Goal: Task Accomplishment & Management: Manage account settings

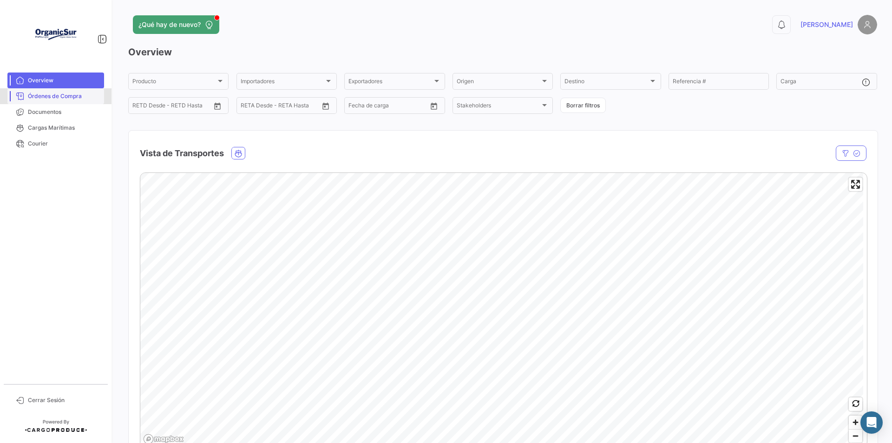
click at [65, 96] on span "Órdenes de Compra" at bounding box center [64, 96] width 73 height 8
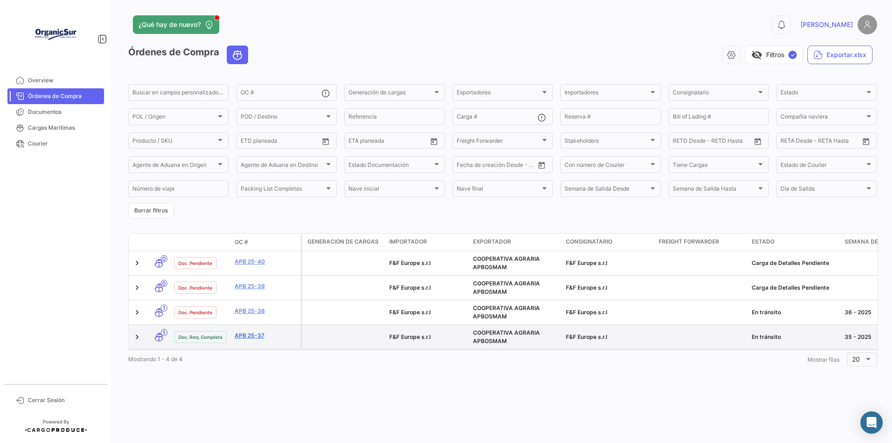
click at [255, 336] on link "APB 25-37" at bounding box center [266, 335] width 62 height 8
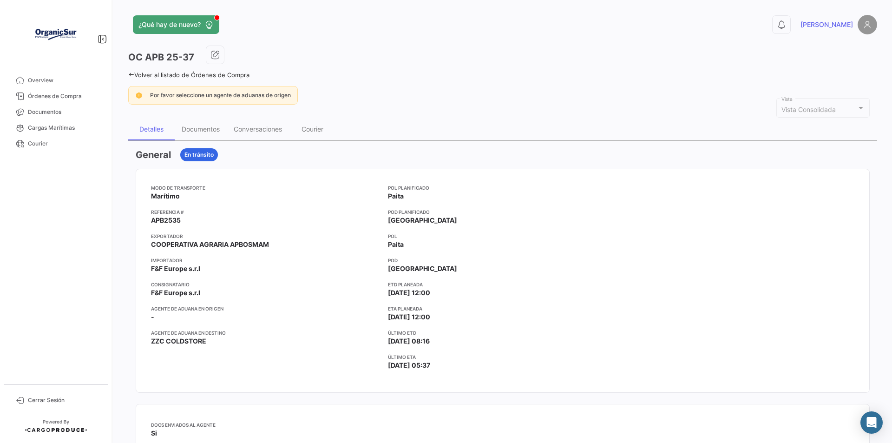
click at [130, 71] on div "Volver al listado de Órdenes de Compra" at bounding box center [502, 74] width 749 height 10
click at [130, 73] on icon at bounding box center [131, 75] width 6 height 6
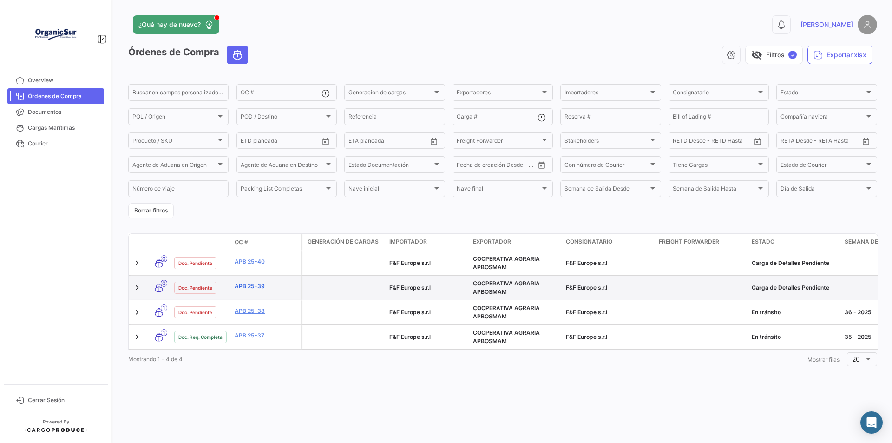
click at [259, 284] on link "APB 25-39" at bounding box center [266, 286] width 62 height 8
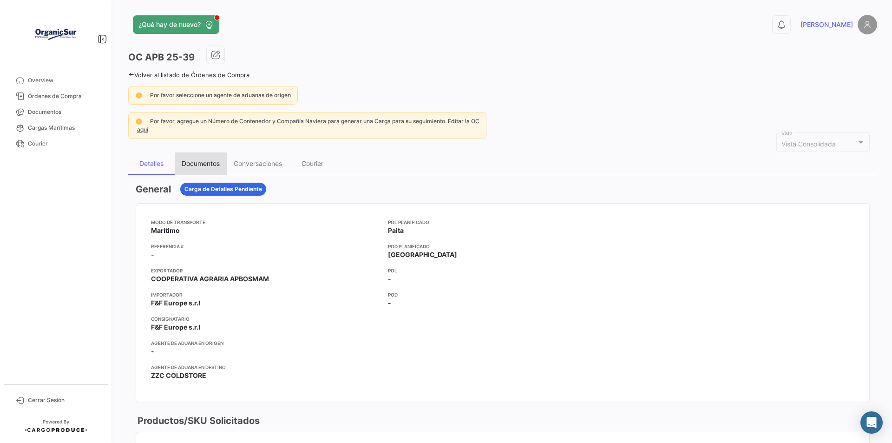
click at [209, 160] on div "Documentos" at bounding box center [201, 163] width 38 height 8
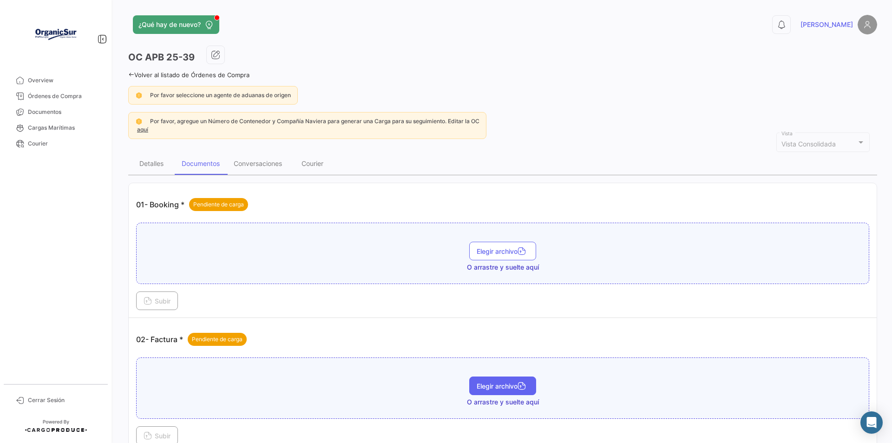
click at [507, 387] on span "Elegir archivo" at bounding box center [503, 386] width 52 height 8
click at [501, 396] on span "Elegir archivo" at bounding box center [503, 395] width 52 height 8
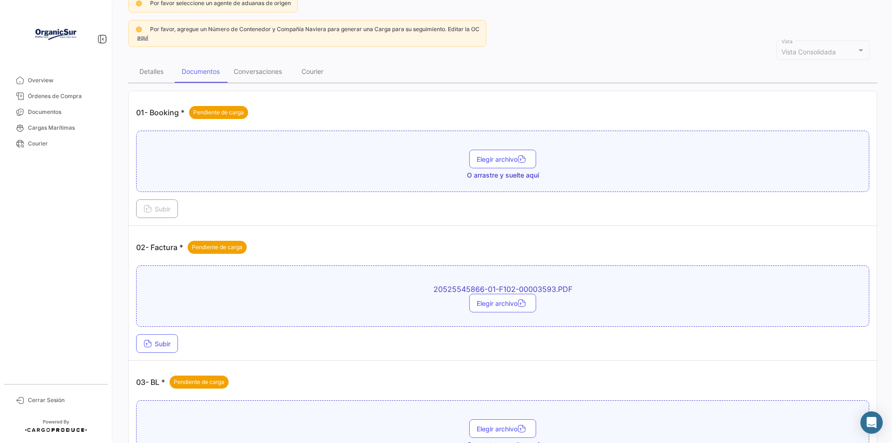
scroll to position [93, 0]
click at [164, 351] on button "Subir" at bounding box center [157, 342] width 42 height 19
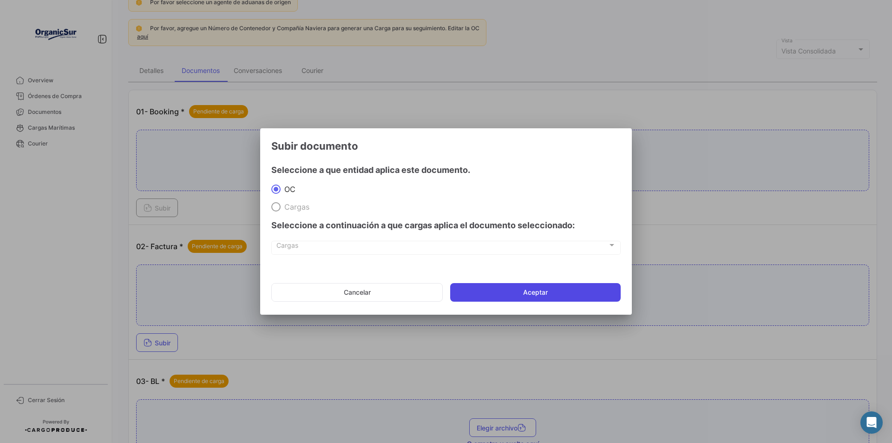
click at [500, 291] on button "Aceptar" at bounding box center [535, 292] width 171 height 19
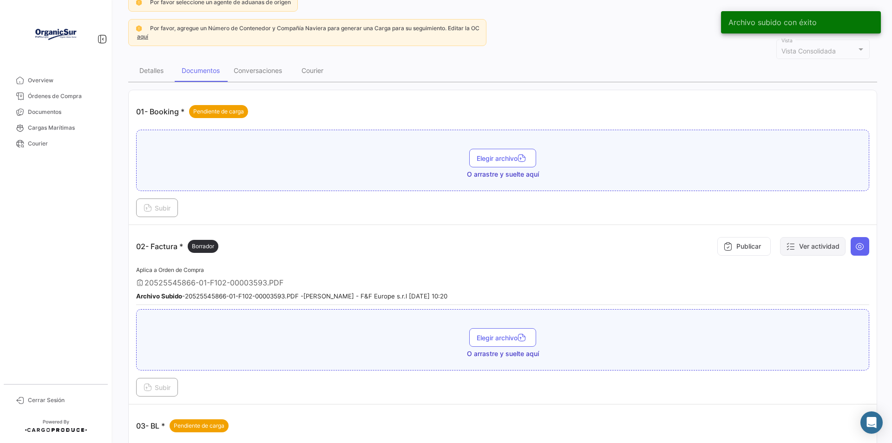
click at [803, 247] on button "Ver actividad" at bounding box center [813, 246] width 66 height 19
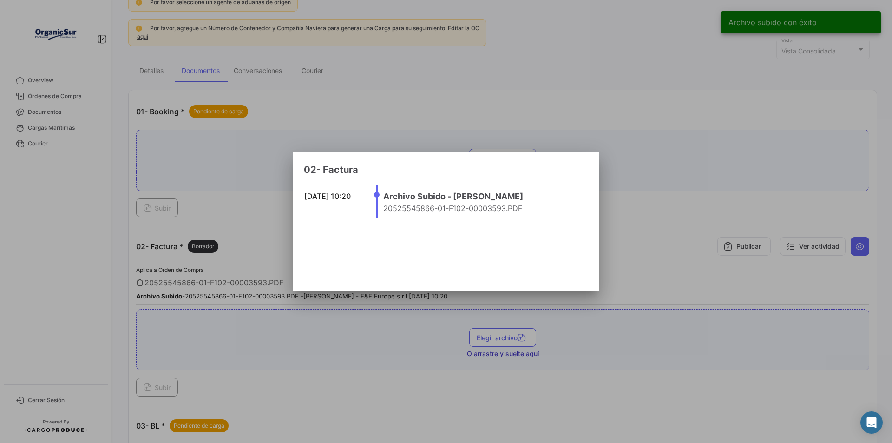
click at [857, 251] on div at bounding box center [446, 221] width 892 height 443
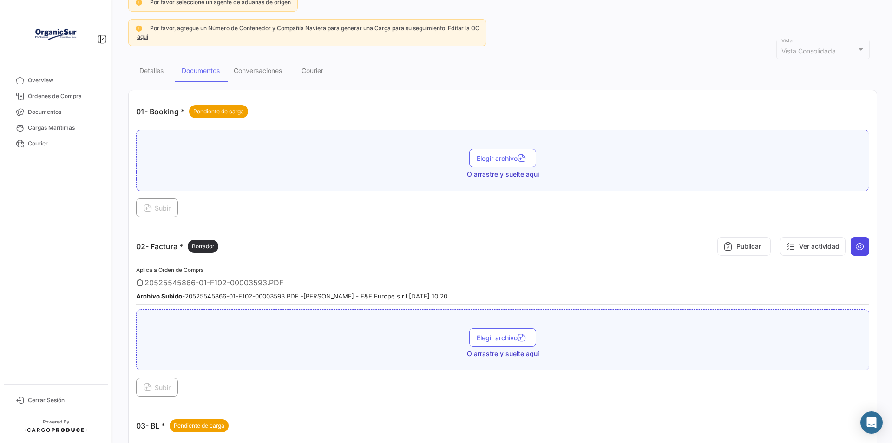
click at [857, 243] on icon at bounding box center [860, 246] width 9 height 9
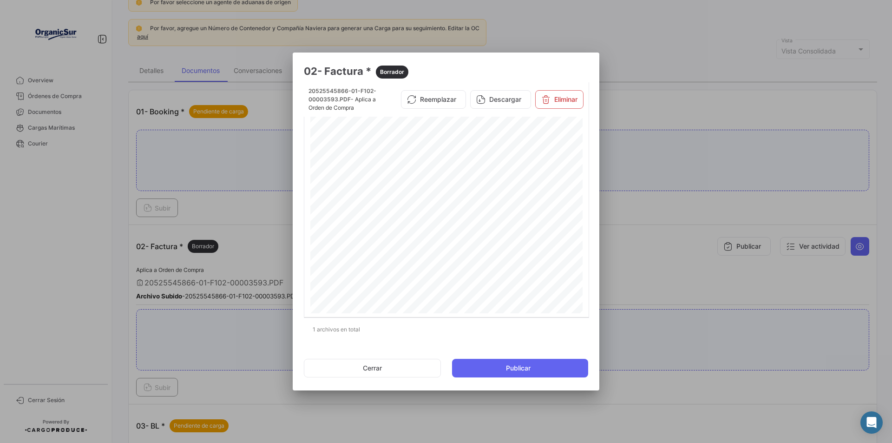
click at [673, 237] on div at bounding box center [446, 221] width 892 height 443
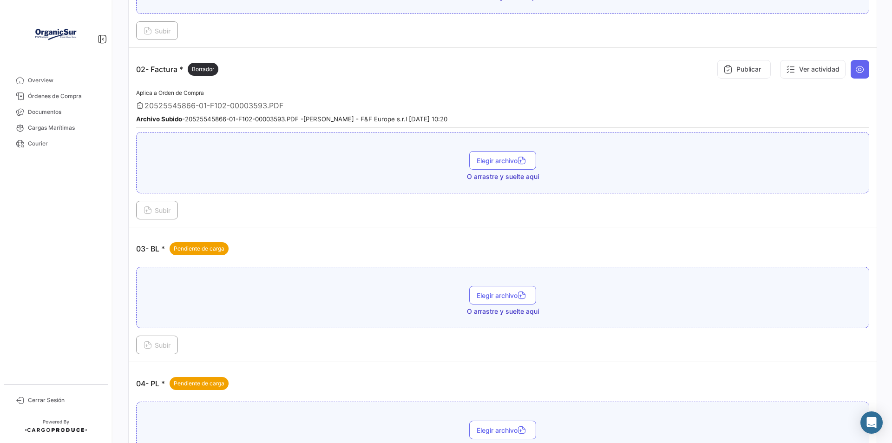
scroll to position [279, 0]
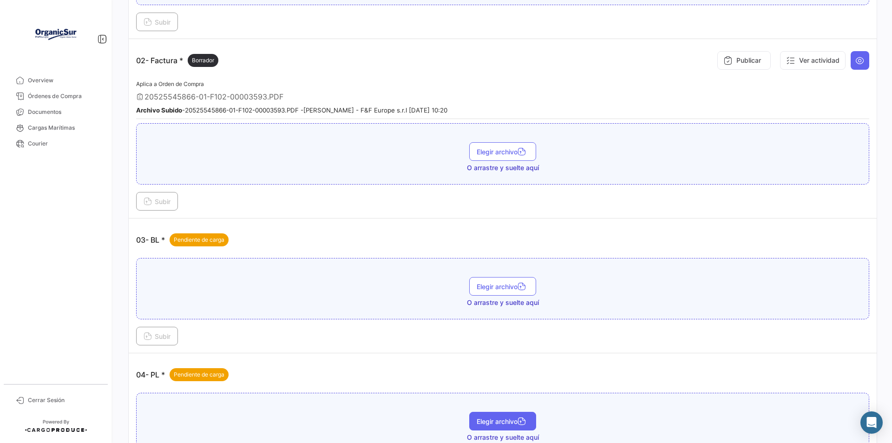
click at [515, 424] on span "Elegir archivo" at bounding box center [503, 421] width 52 height 8
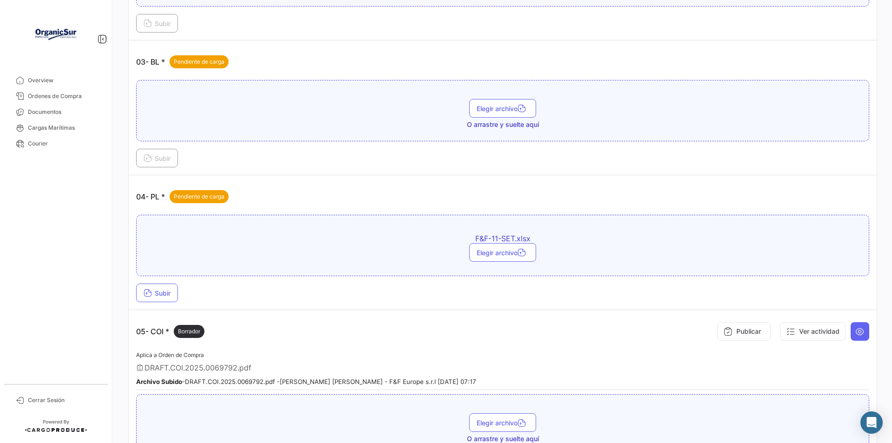
scroll to position [465, 0]
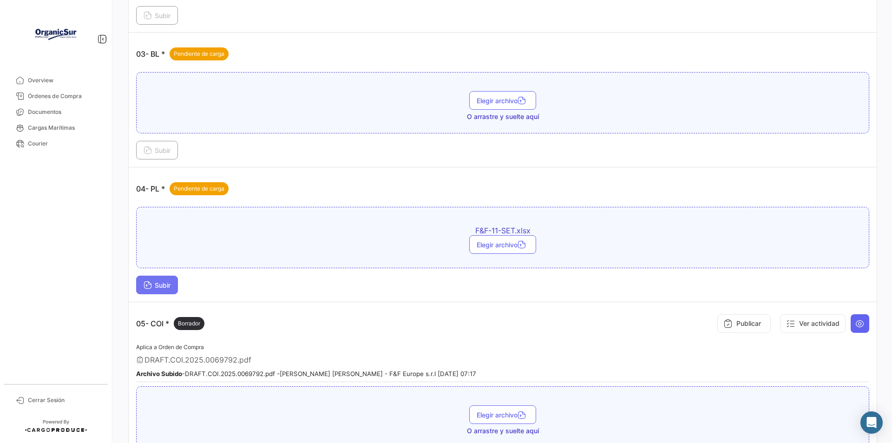
click at [158, 284] on span "Subir" at bounding box center [157, 285] width 27 height 8
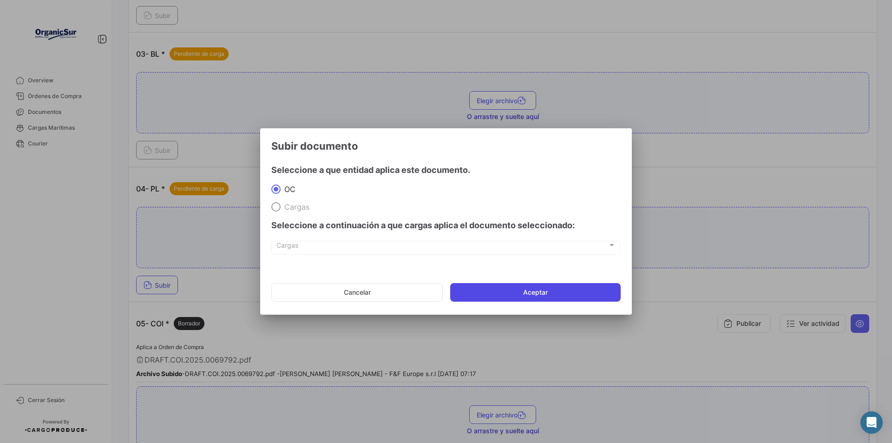
click at [541, 292] on button "Aceptar" at bounding box center [535, 292] width 171 height 19
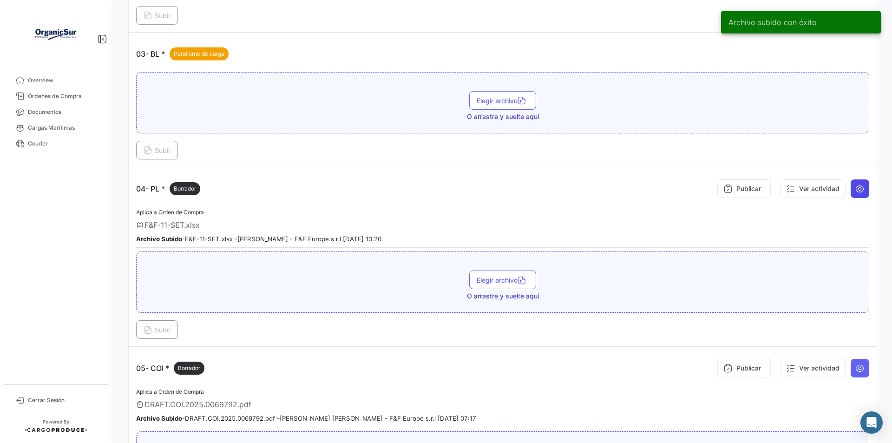
click at [856, 184] on icon at bounding box center [860, 188] width 9 height 9
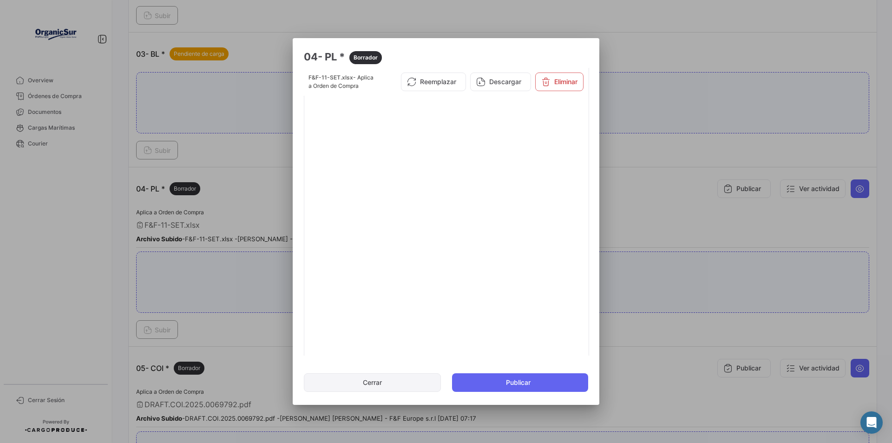
click at [402, 383] on button "Cerrar" at bounding box center [372, 382] width 137 height 19
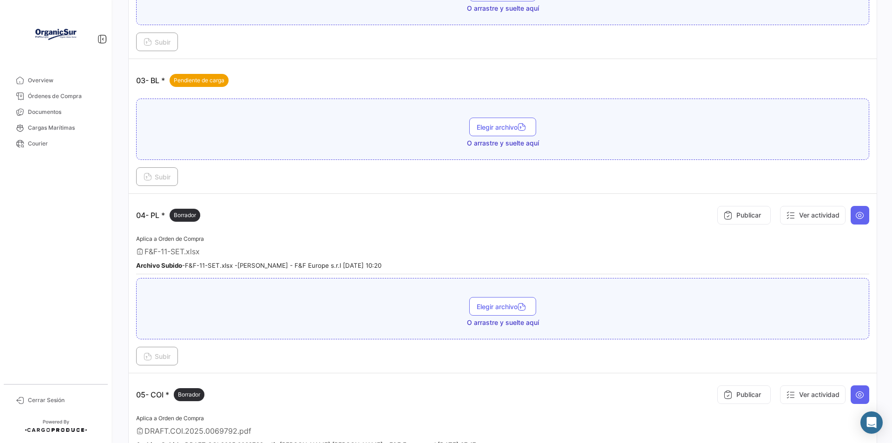
scroll to position [372, 0]
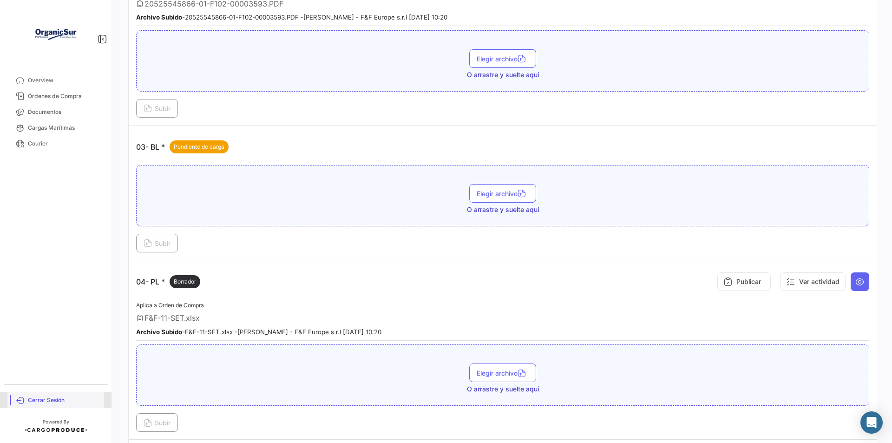
click at [50, 396] on link "Cerrar Sesión" at bounding box center [55, 400] width 97 height 16
